Goal: Transaction & Acquisition: Subscribe to service/newsletter

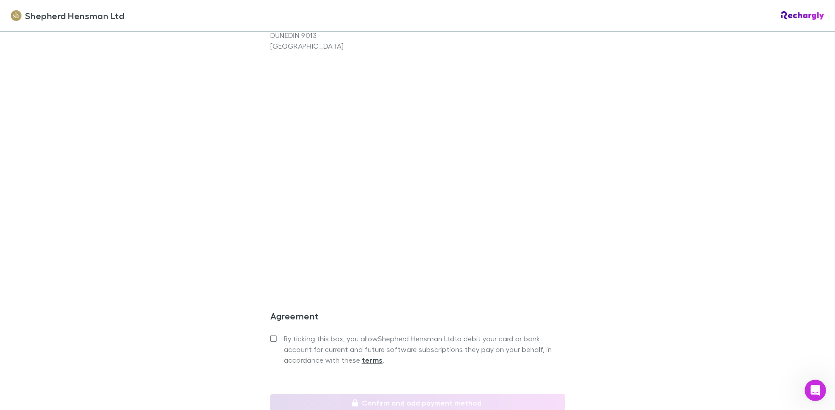
scroll to position [762, 0]
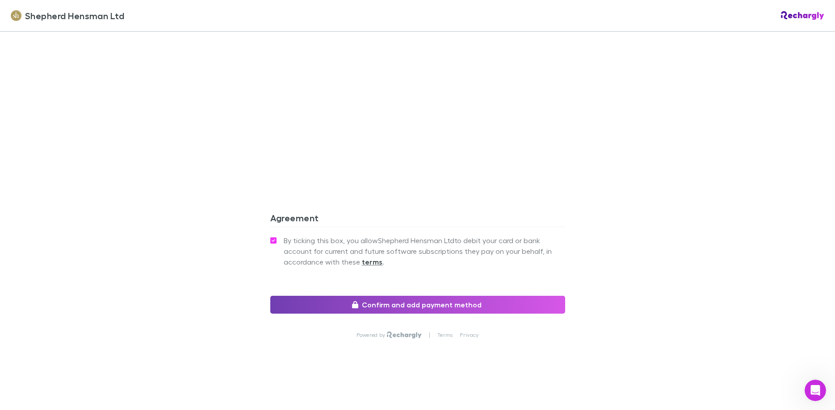
click at [385, 305] on button "Confirm and add payment method" at bounding box center [417, 305] width 295 height 18
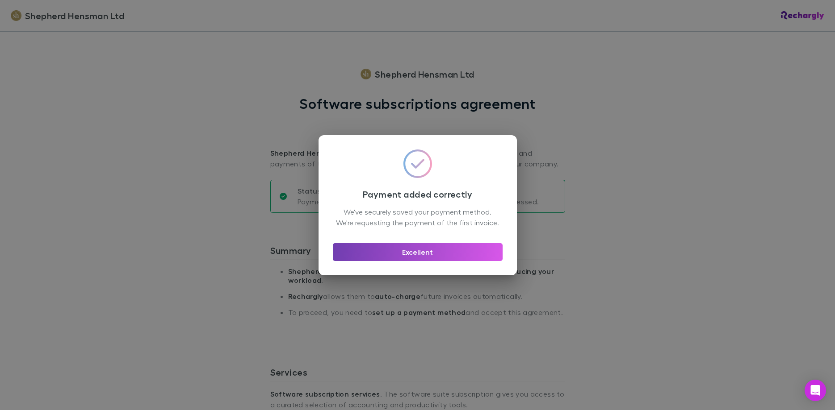
click at [432, 257] on button "Excellent" at bounding box center [418, 252] width 170 height 18
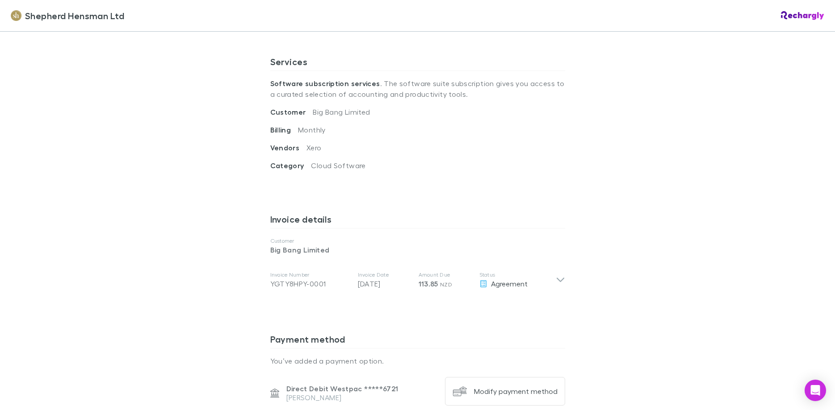
scroll to position [56, 0]
